Goal: Information Seeking & Learning: Learn about a topic

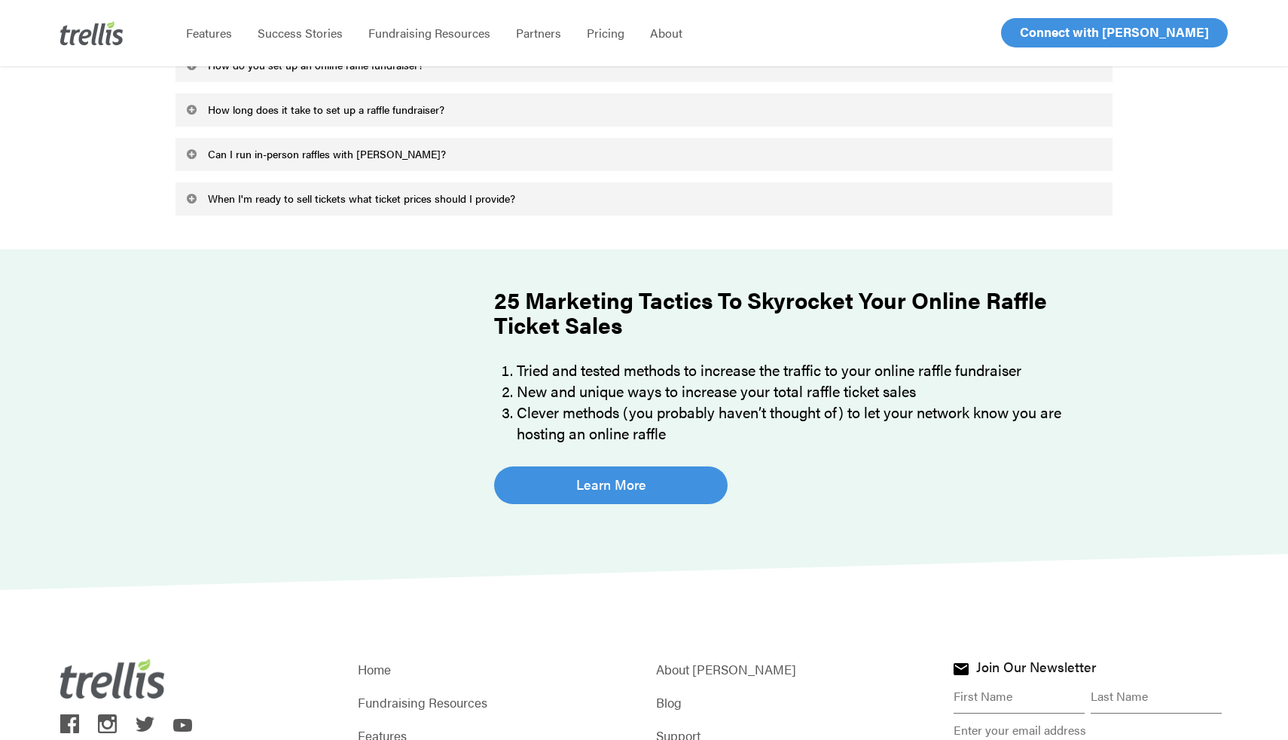
scroll to position [4452, 0]
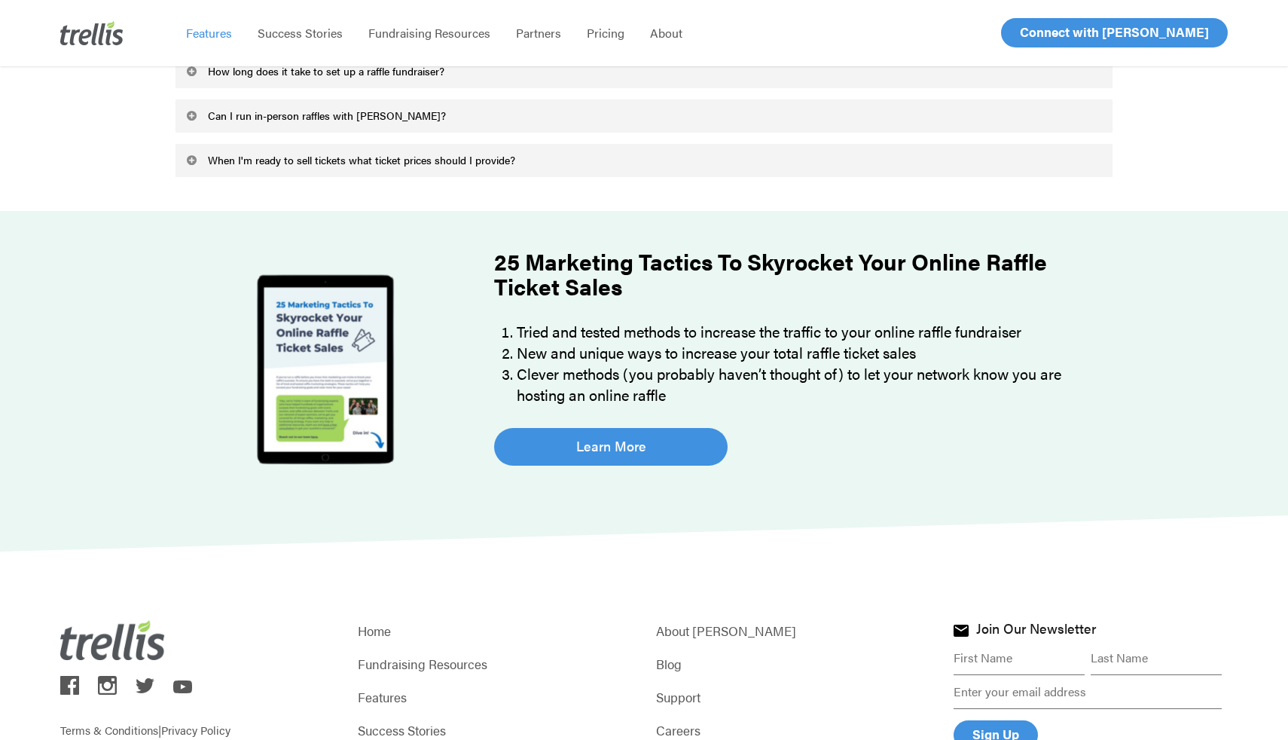
click at [207, 30] on span "Features" at bounding box center [209, 32] width 46 height 17
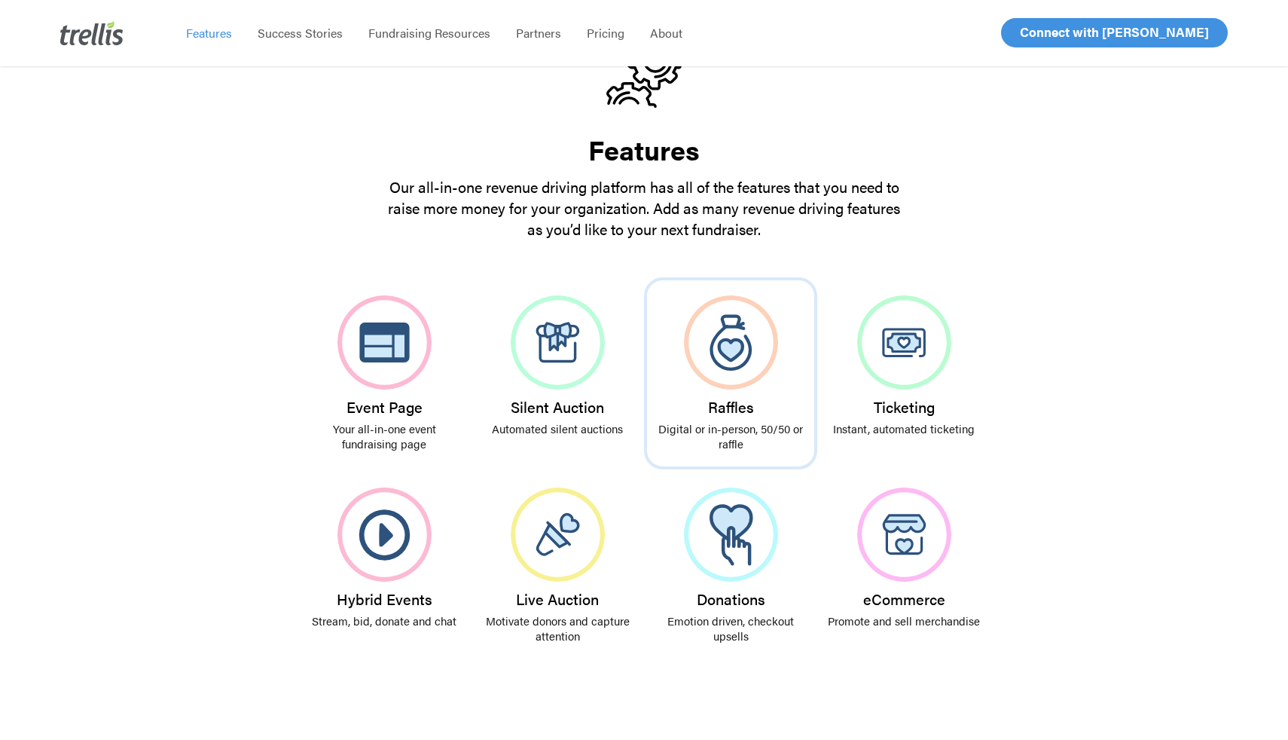
click at [723, 382] on img at bounding box center [731, 342] width 94 height 94
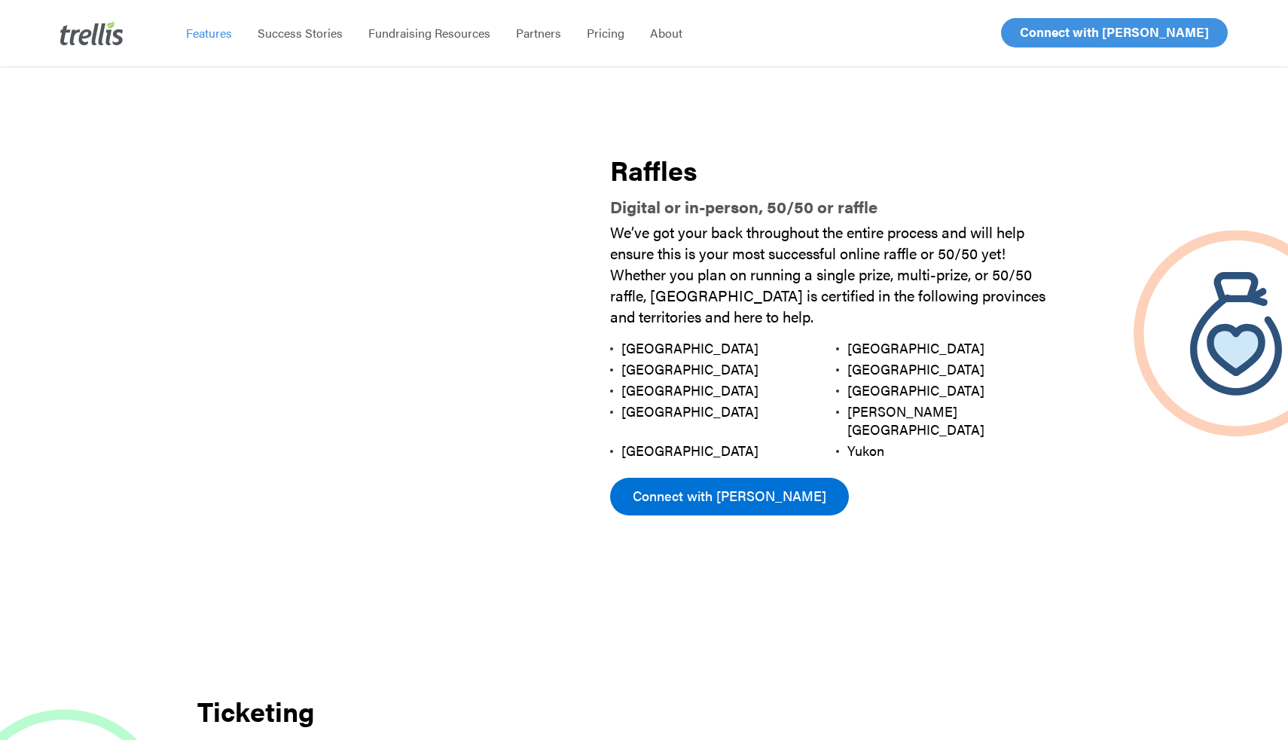
scroll to position [1674, 0]
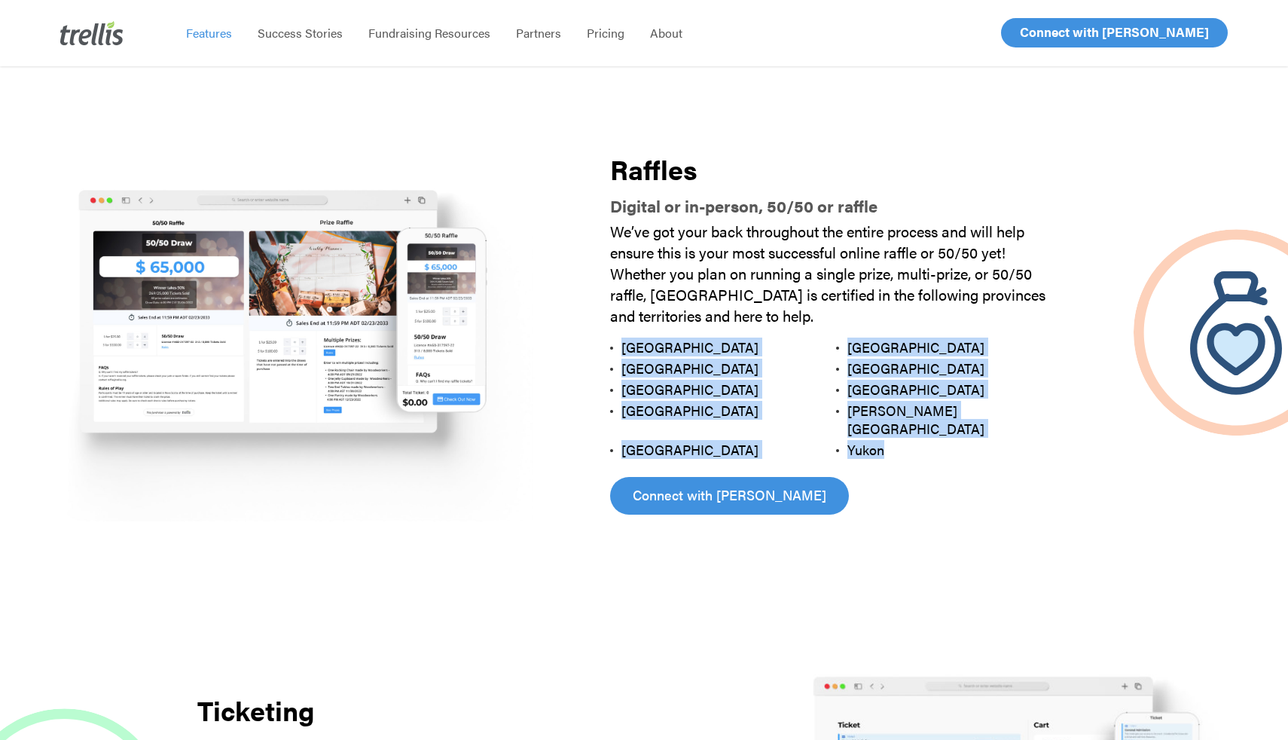
drag, startPoint x: 603, startPoint y: 345, endPoint x: 963, endPoint y: 434, distance: 371.6
click at [963, 434] on div "Raffles Digital or in-person, 50/50 or raffle We’ve got your back throughout th…" at bounding box center [836, 334] width 512 height 481
click at [963, 439] on li "Yukon" at bounding box center [949, 449] width 226 height 21
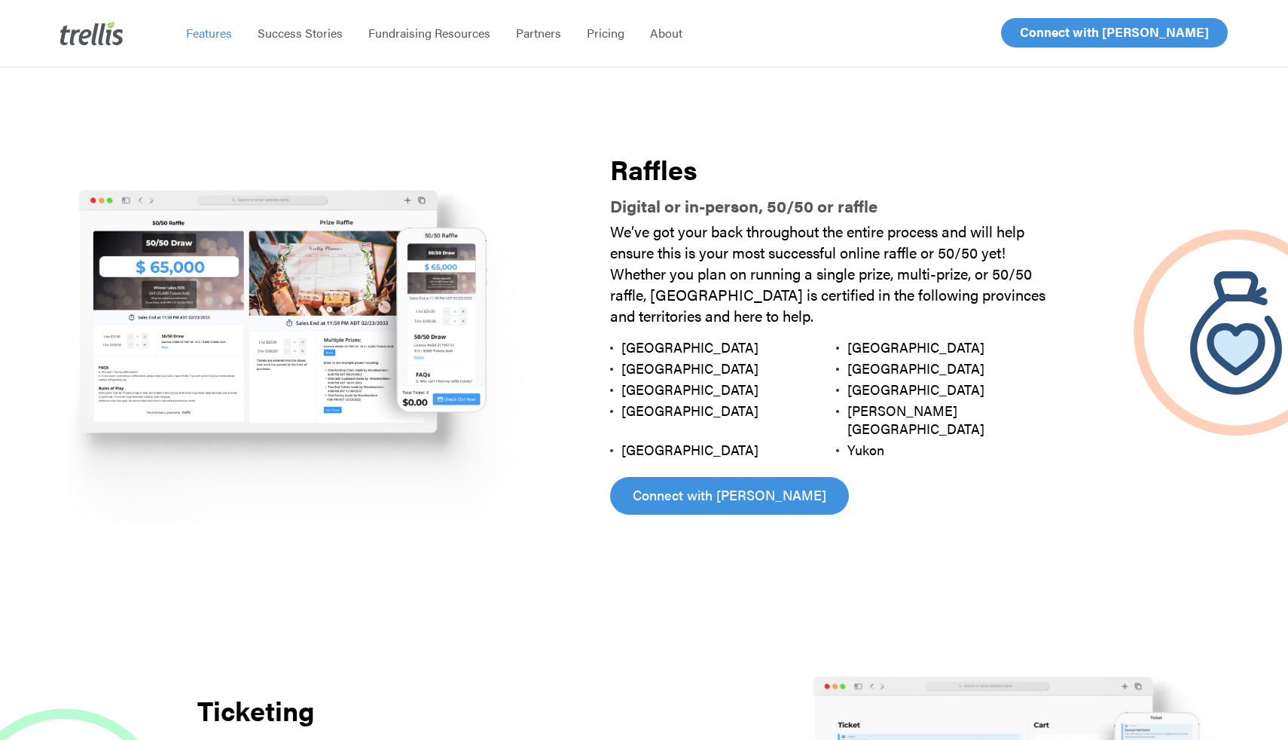
click at [963, 439] on li "Yukon" at bounding box center [949, 449] width 226 height 21
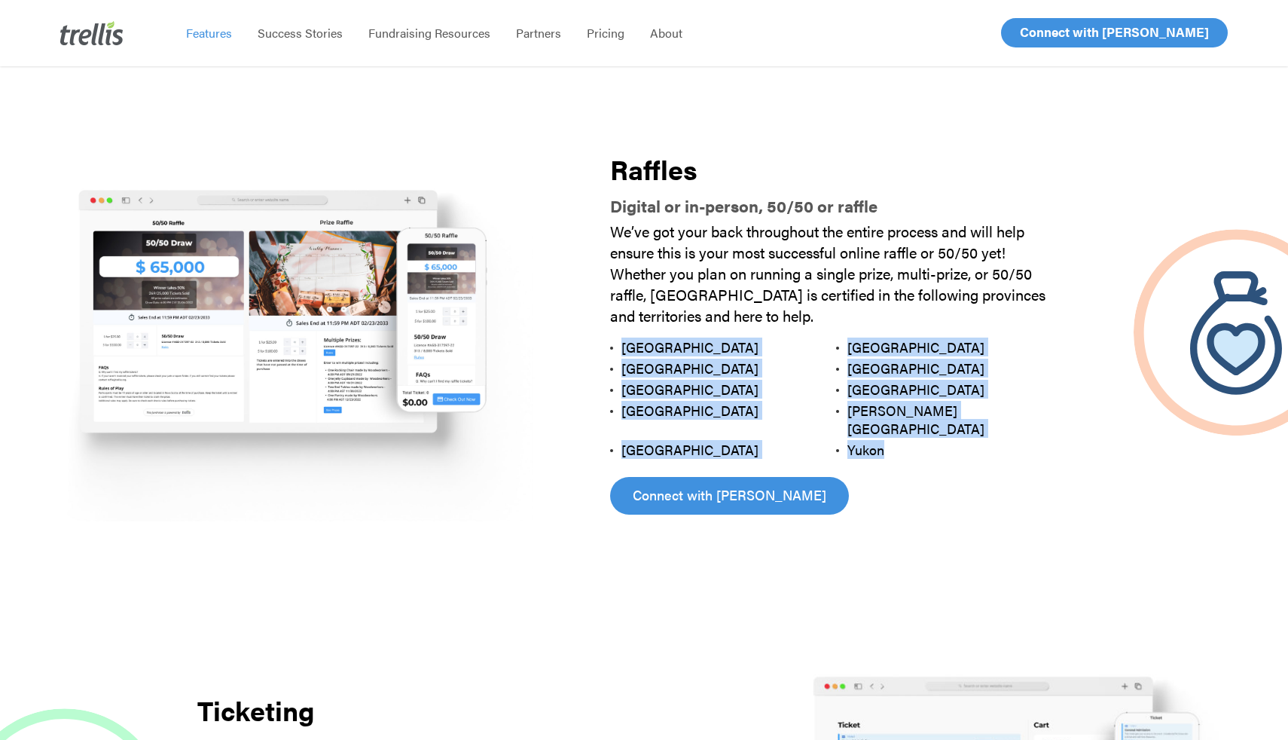
drag, startPoint x: 963, startPoint y: 434, endPoint x: 631, endPoint y: 343, distance: 344.5
click at [631, 342] on ul "[GEOGRAPHIC_DATA] [GEOGRAPHIC_DATA] [GEOGRAPHIC_DATA] [GEOGRAPHIC_DATA] [GEOGRA…" at bounding box center [836, 399] width 452 height 124
click at [631, 343] on span "[GEOGRAPHIC_DATA]" at bounding box center [689, 346] width 137 height 19
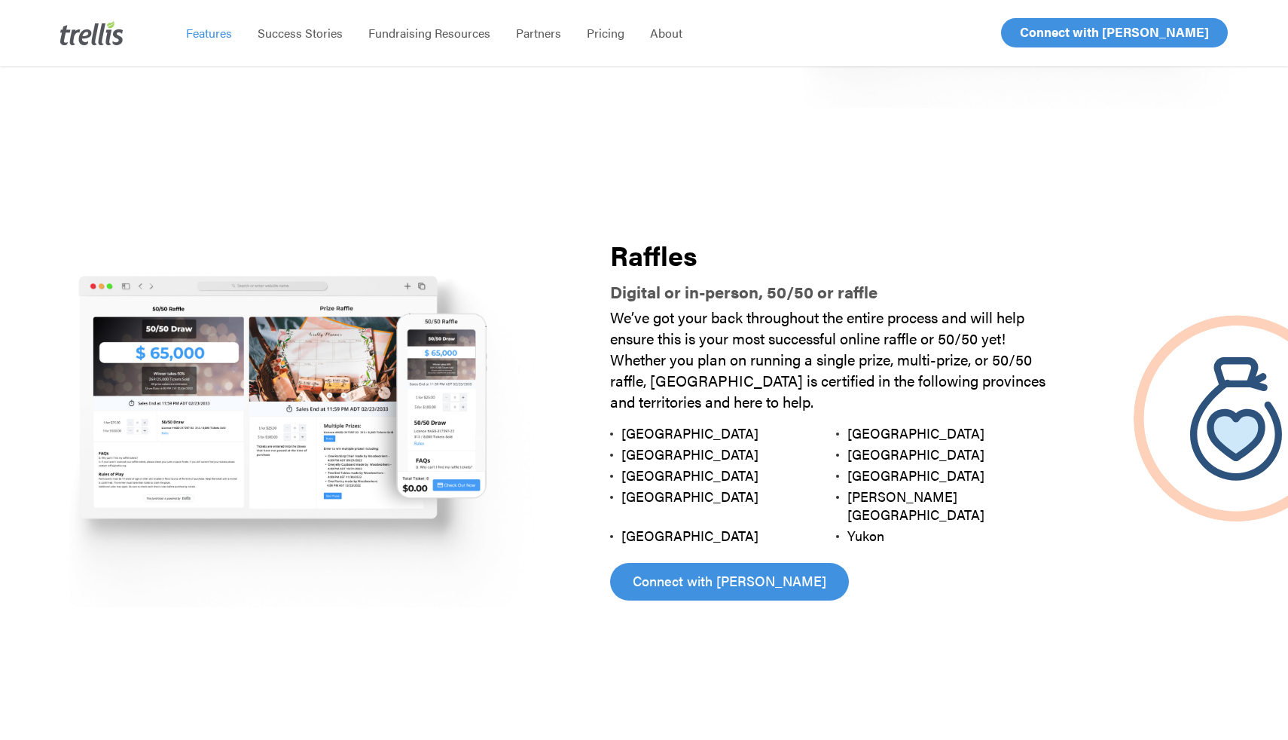
scroll to position [1585, 0]
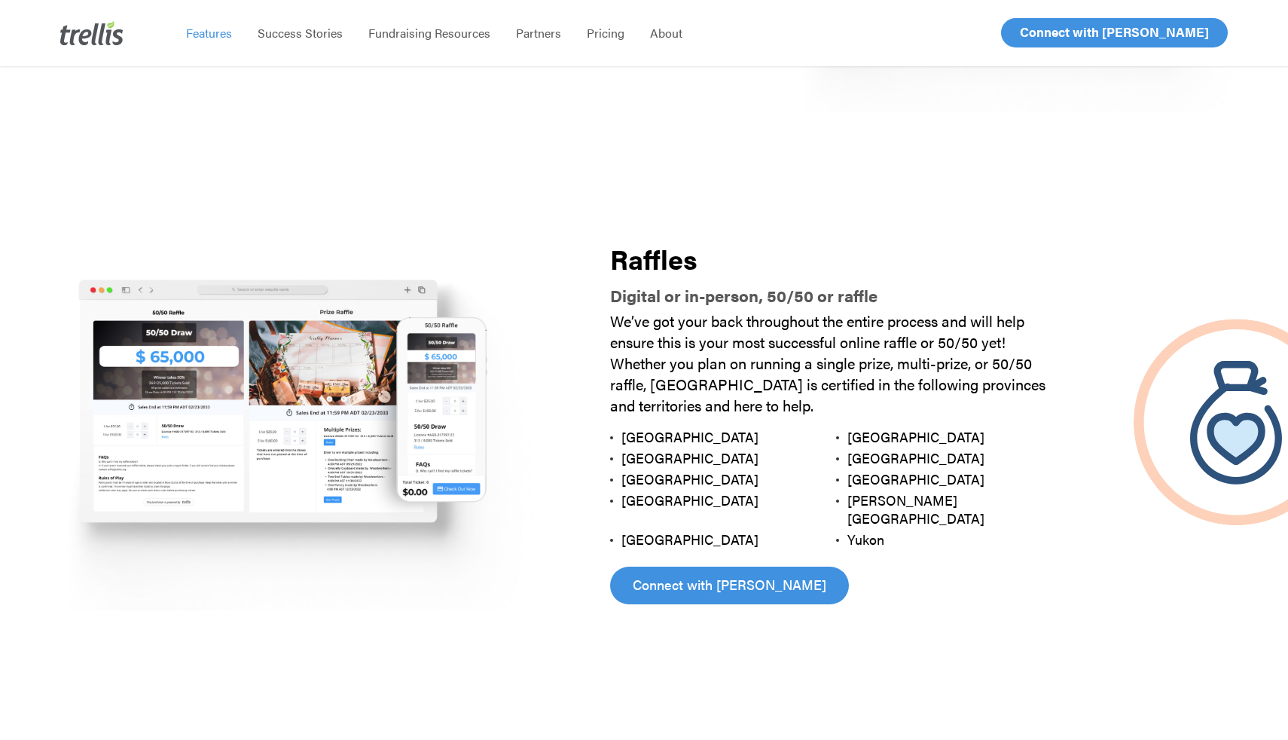
click at [633, 496] on span "[GEOGRAPHIC_DATA]" at bounding box center [689, 499] width 137 height 19
click at [863, 434] on span "[GEOGRAPHIC_DATA]" at bounding box center [915, 436] width 137 height 19
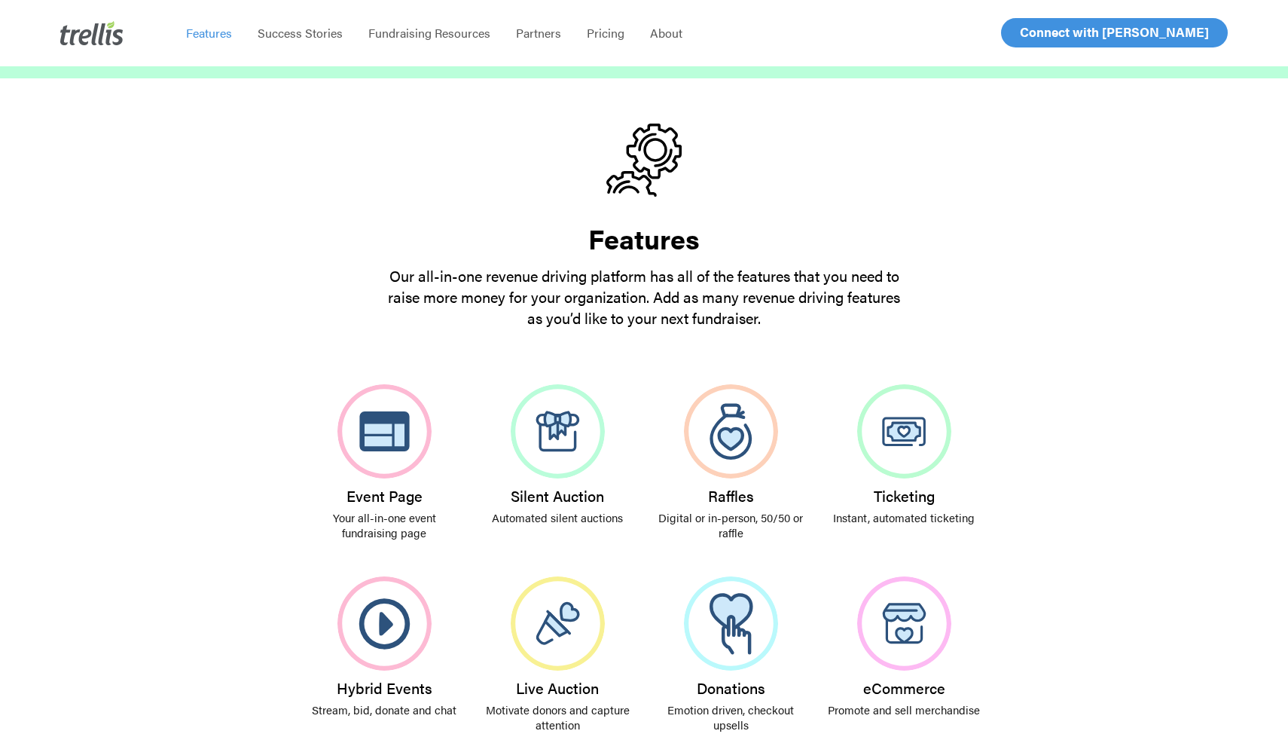
scroll to position [0, 0]
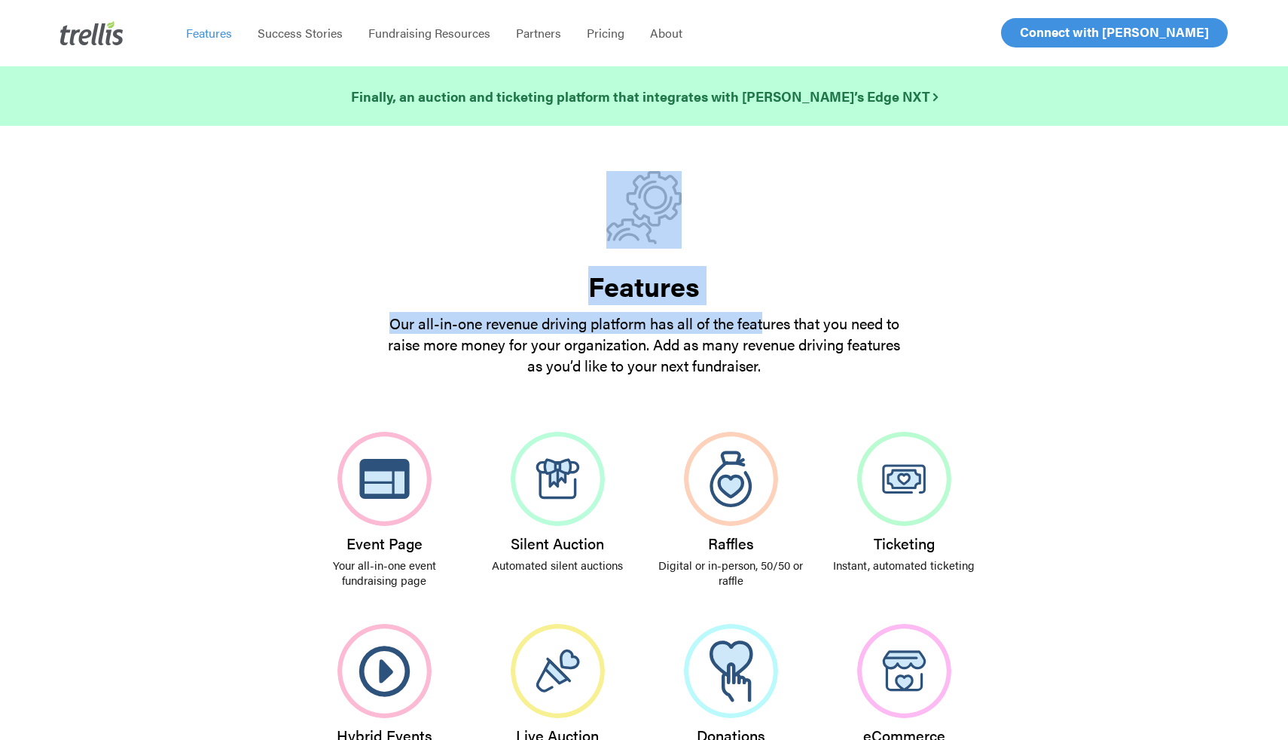
drag, startPoint x: 579, startPoint y: 193, endPoint x: 759, endPoint y: 325, distance: 222.5
click at [759, 325] on p "Our all-in-one revenue driving platform has all of the features that you need t…" at bounding box center [643, 344] width 527 height 63
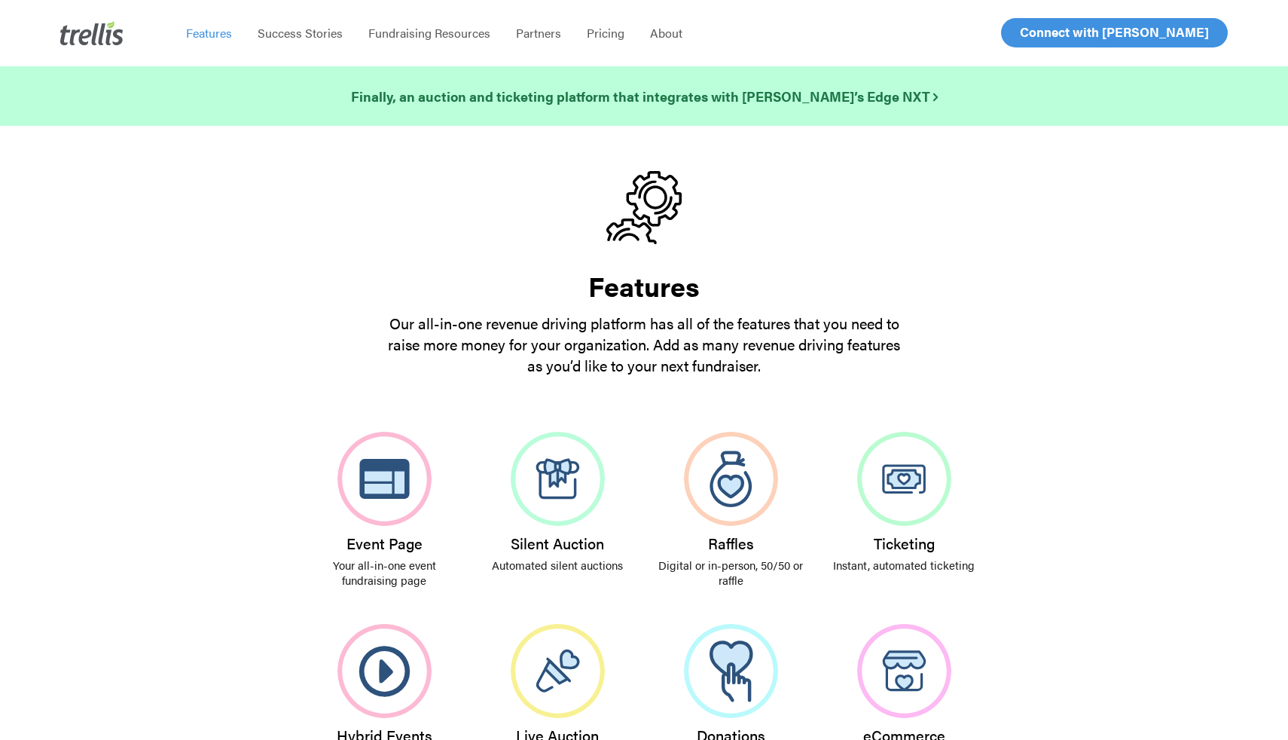
click at [780, 343] on p "Our all-in-one revenue driving platform has all of the features that you need t…" at bounding box center [643, 344] width 527 height 63
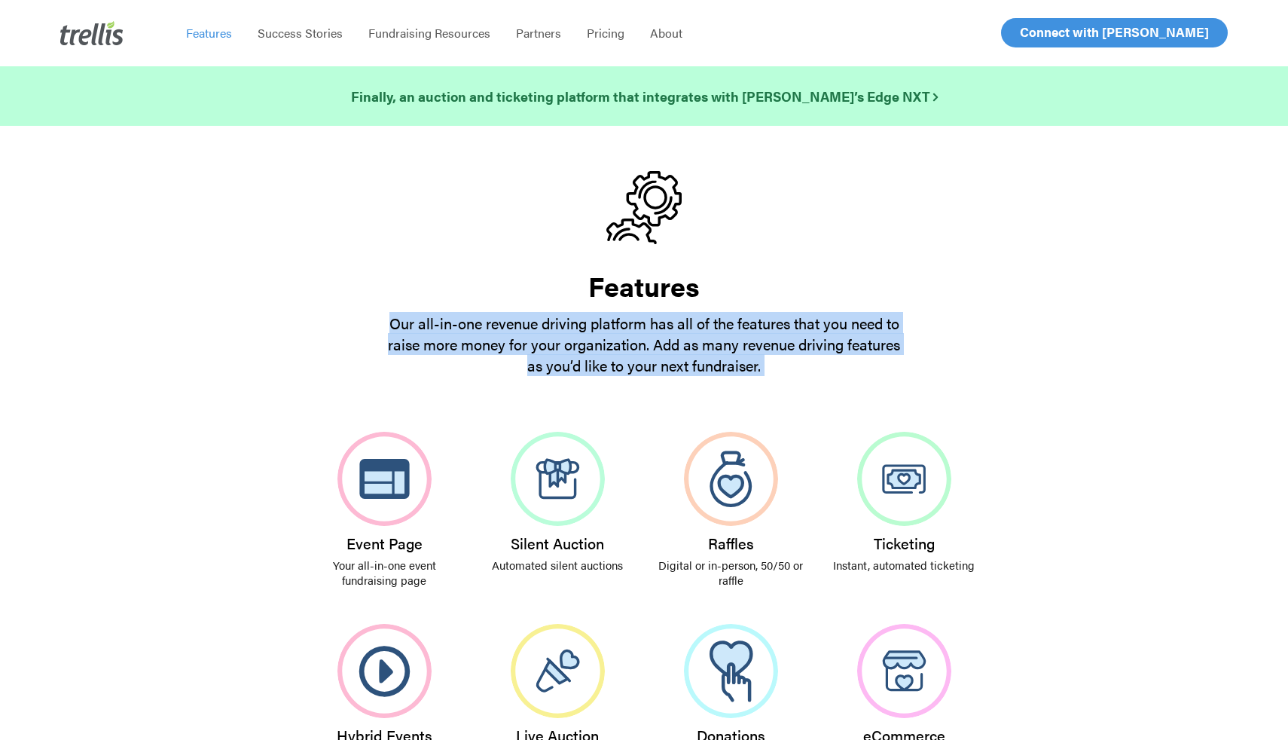
click at [780, 343] on p "Our all-in-one revenue driving platform has all of the features that you need t…" at bounding box center [643, 344] width 527 height 63
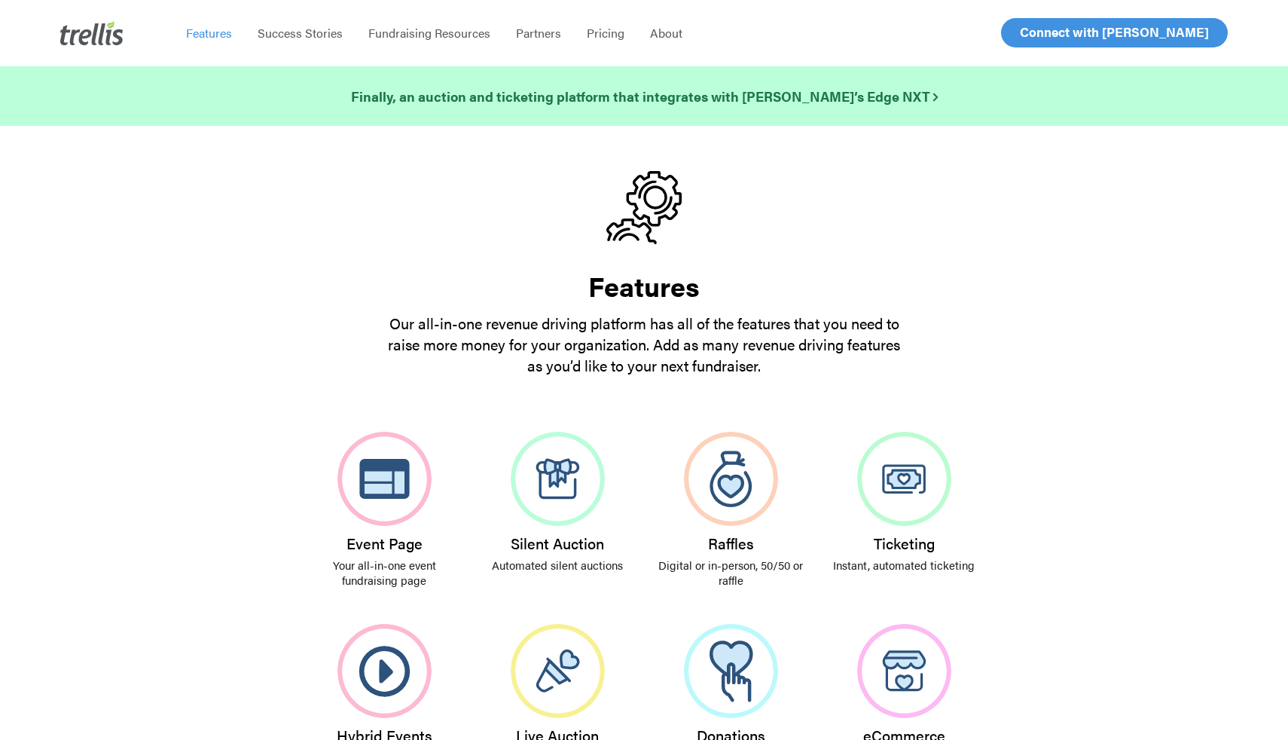
click at [735, 337] on p "Our all-in-one revenue driving platform has all of the features that you need t…" at bounding box center [643, 344] width 527 height 63
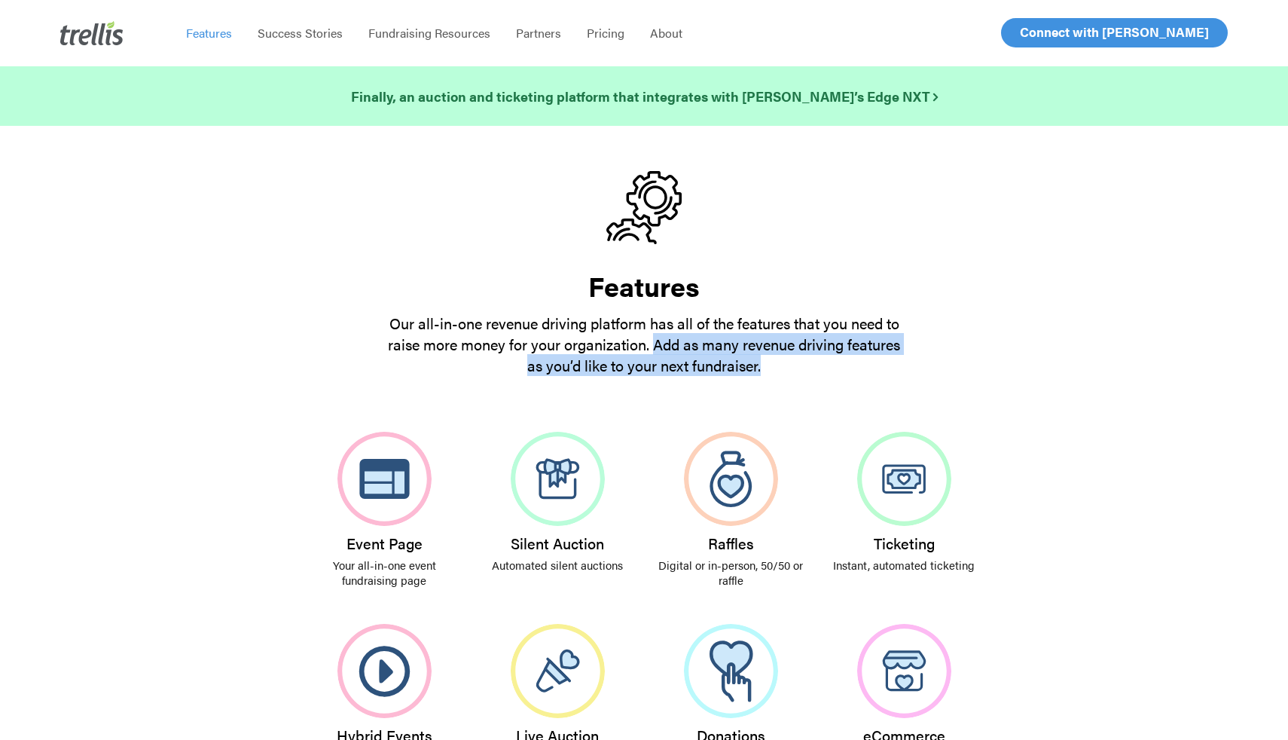
drag, startPoint x: 655, startPoint y: 340, endPoint x: 796, endPoint y: 381, distance: 146.8
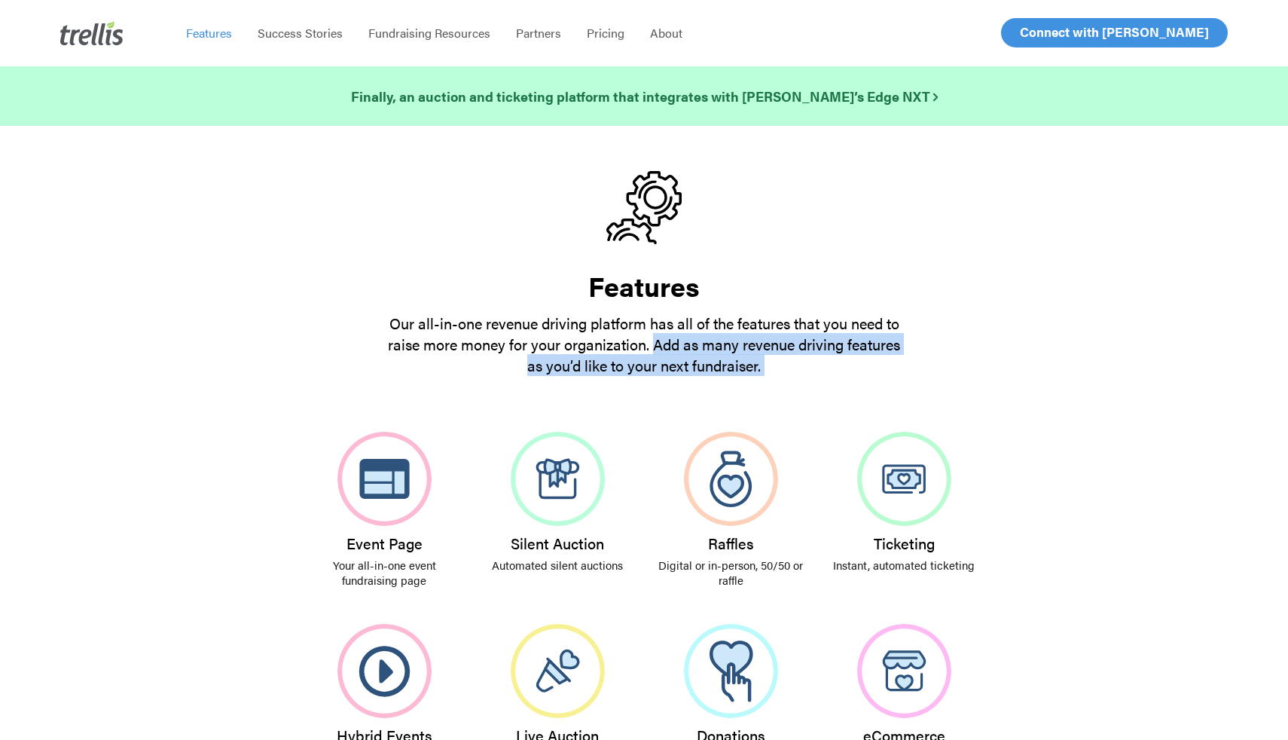
drag, startPoint x: 796, startPoint y: 381, endPoint x: 665, endPoint y: 339, distance: 137.7
click at [665, 339] on p "Our all-in-one revenue driving platform has all of the features that you need t…" at bounding box center [643, 344] width 527 height 63
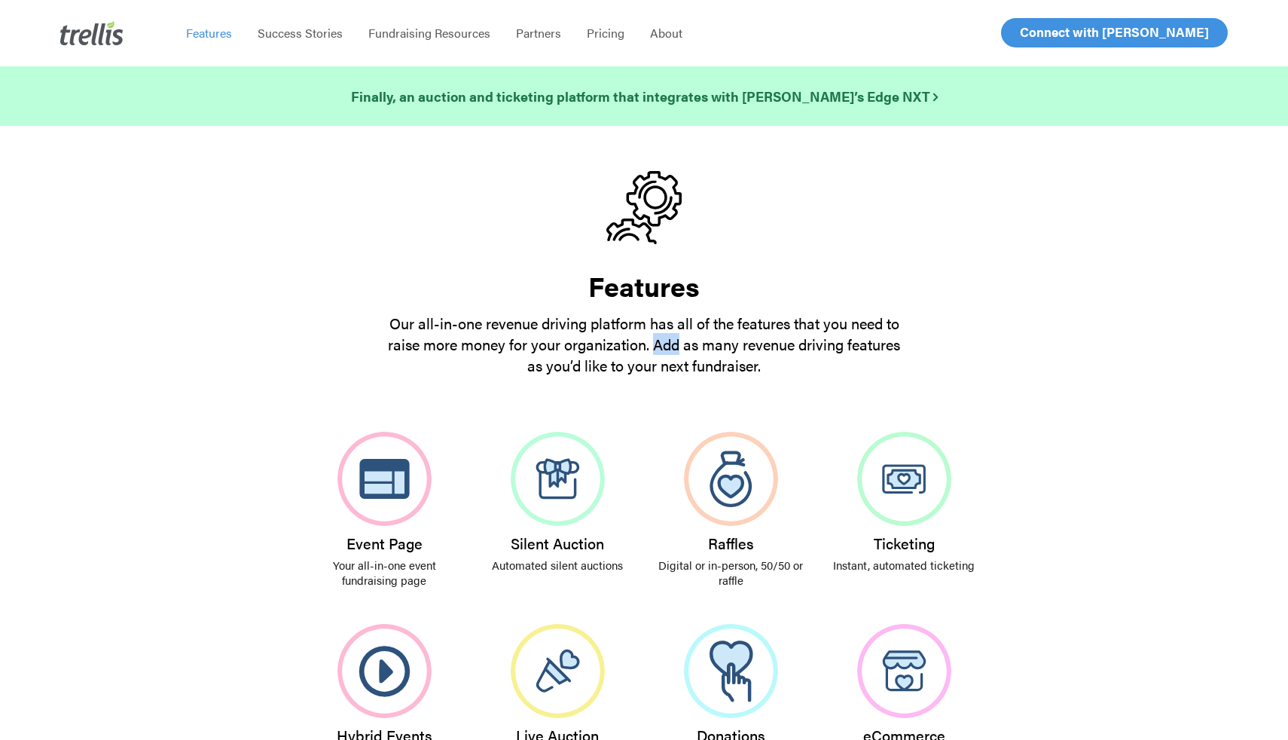
drag, startPoint x: 665, startPoint y: 339, endPoint x: 663, endPoint y: 351, distance: 12.3
click at [663, 351] on p "Our all-in-one revenue driving platform has all of the features that you need t…" at bounding box center [643, 344] width 527 height 63
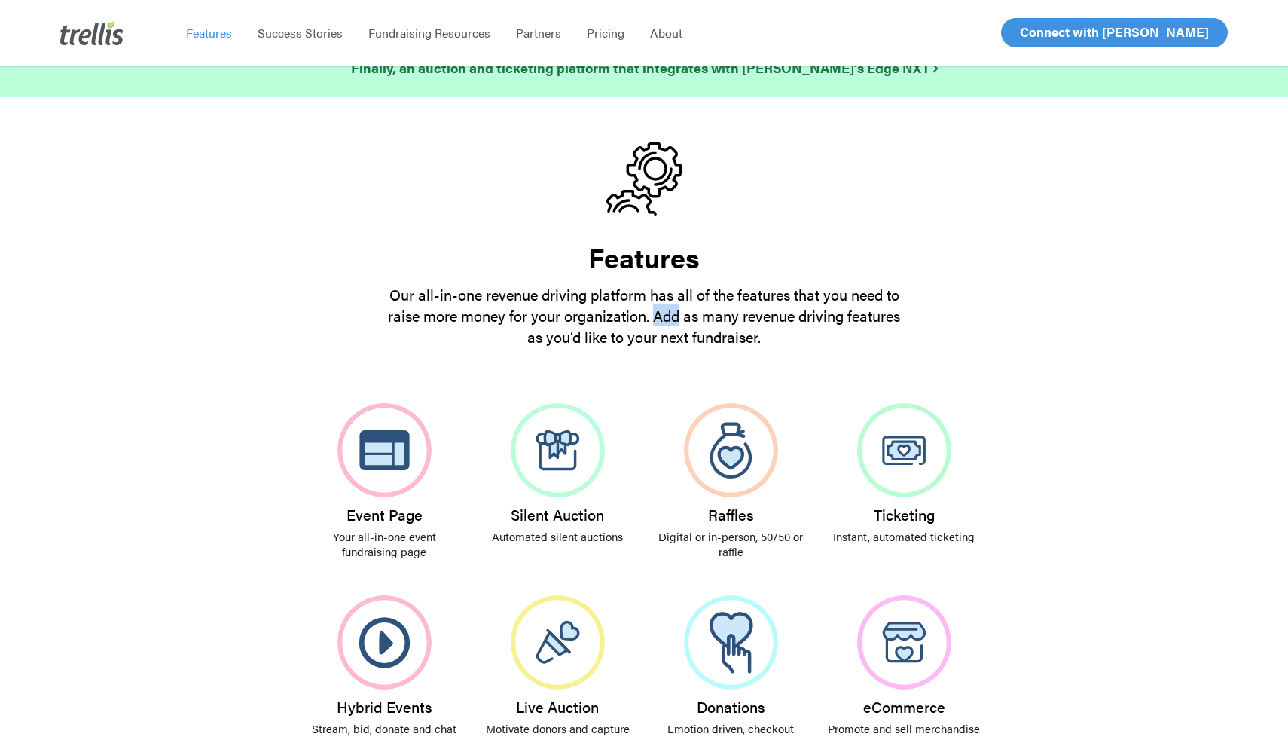
scroll to position [46, 0]
